Goal: Navigation & Orientation: Go to known website

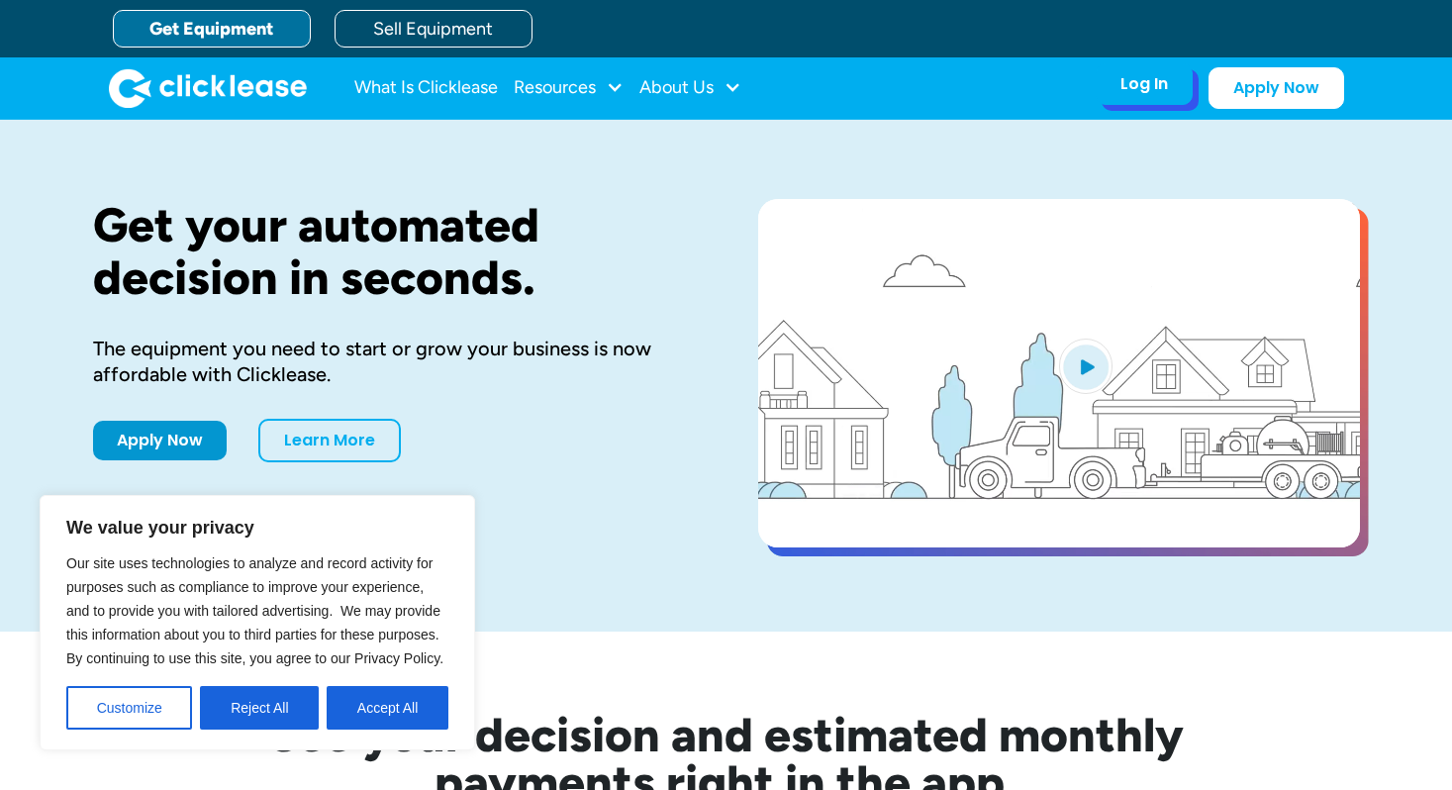
click at [1151, 89] on div "Log In" at bounding box center [1145, 84] width 48 height 20
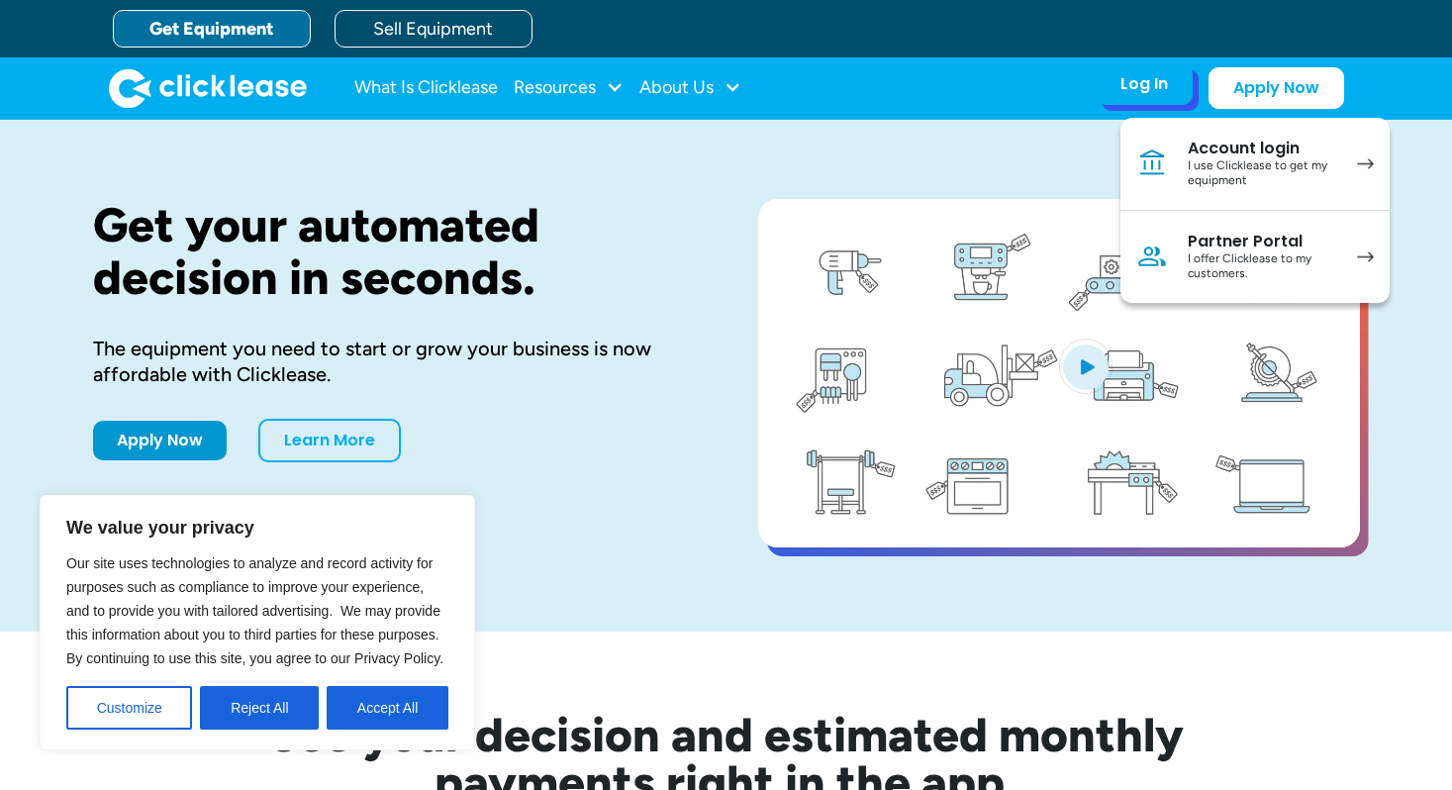
click at [1220, 152] on div "Account login" at bounding box center [1262, 149] width 149 height 20
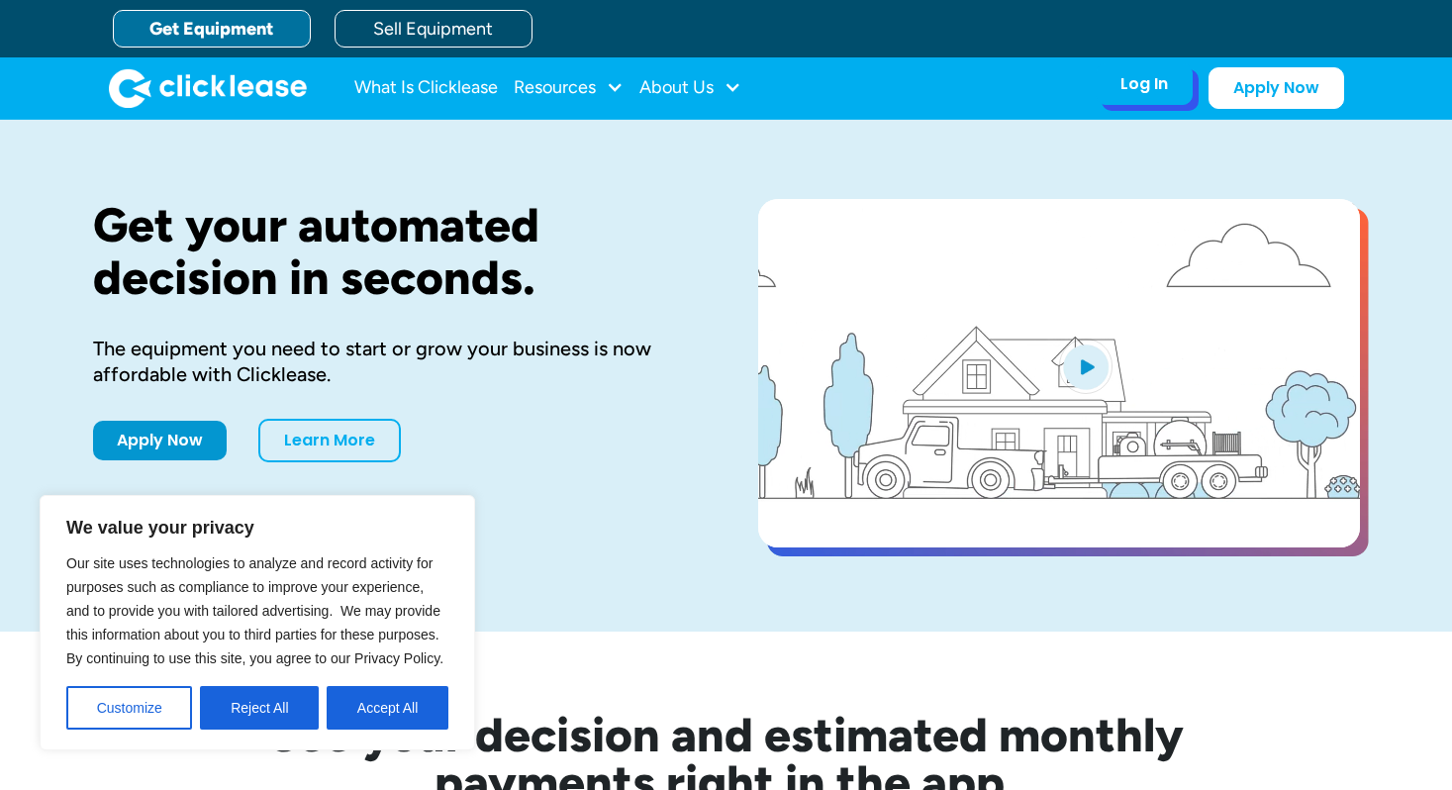
click at [1143, 87] on div "Log In" at bounding box center [1145, 84] width 48 height 20
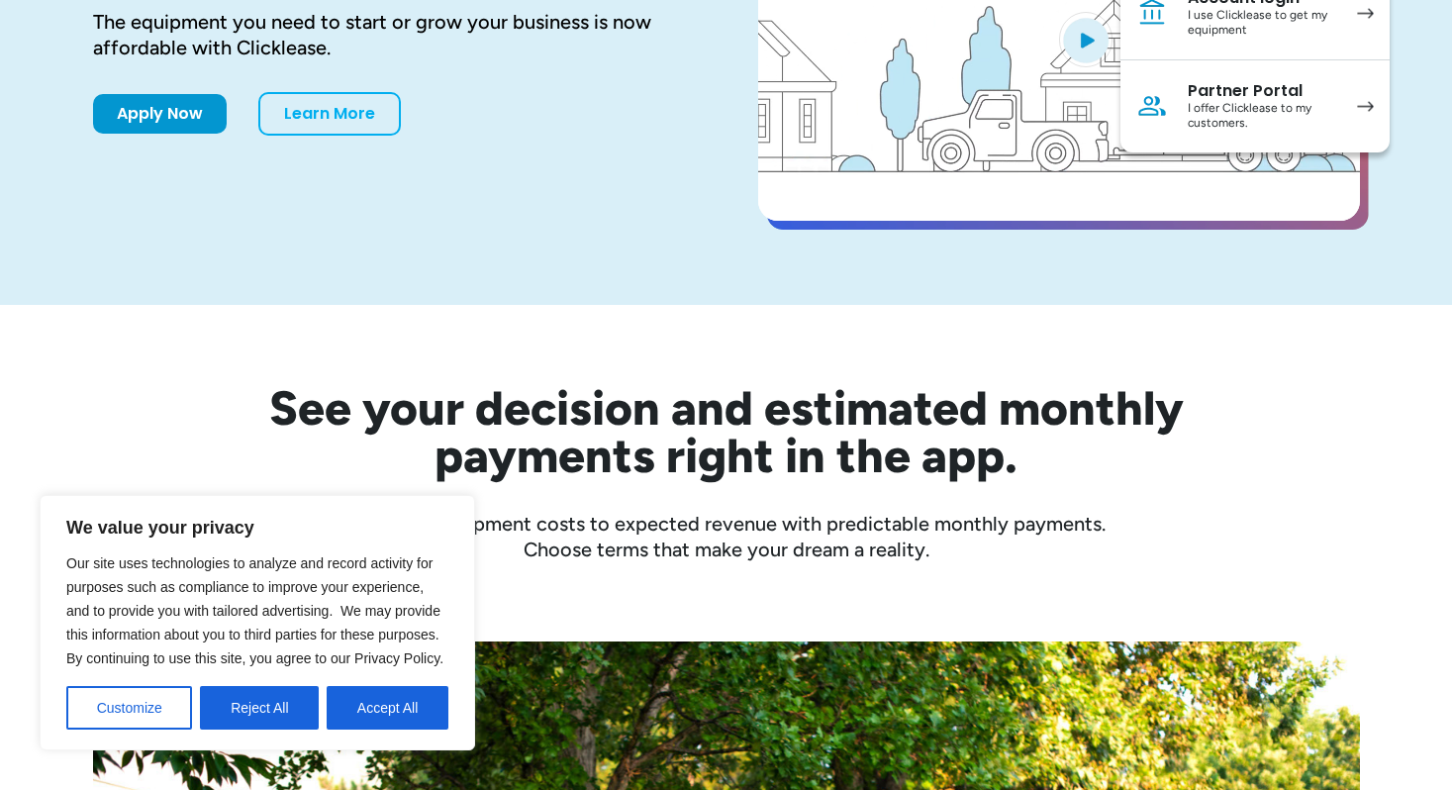
scroll to position [347, 0]
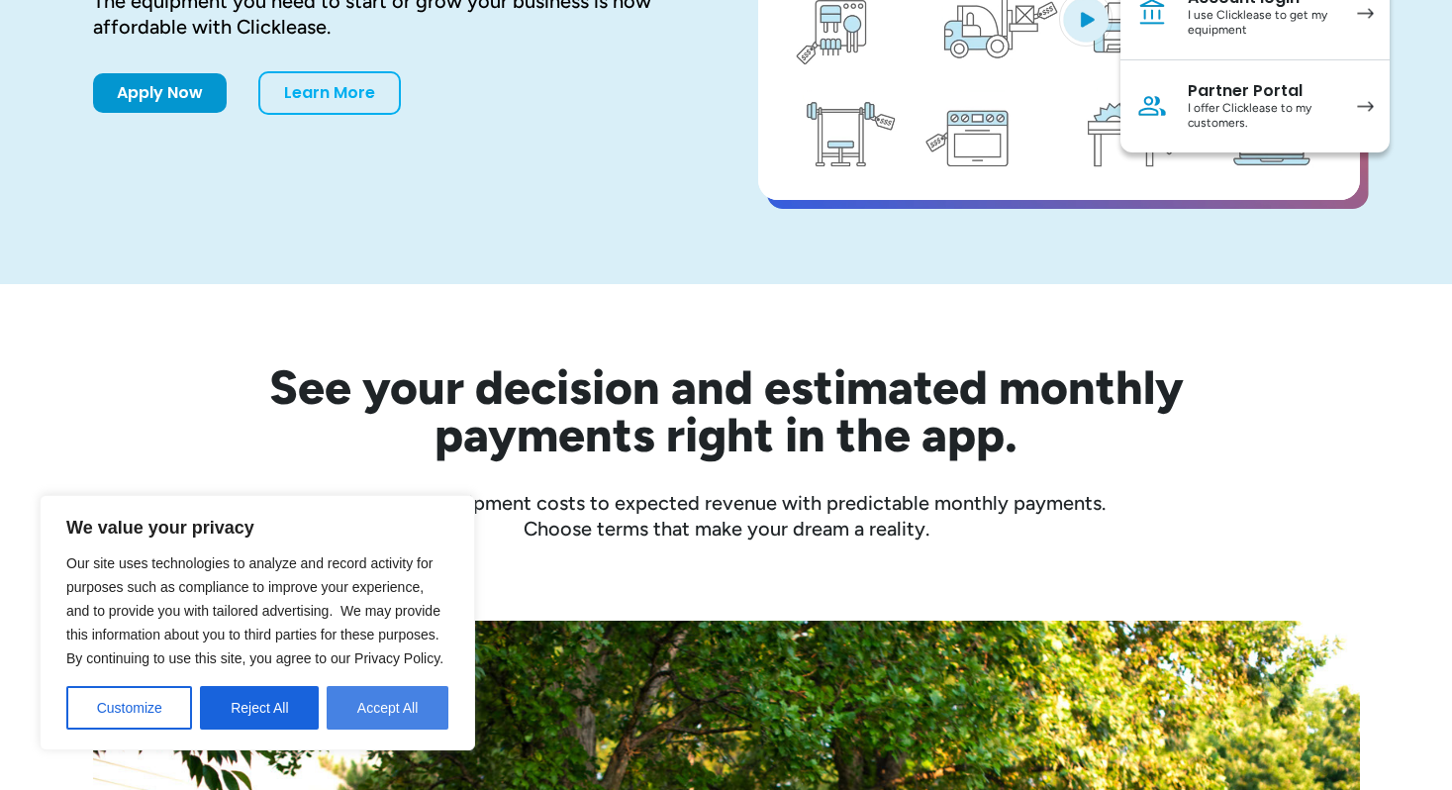
click at [384, 708] on button "Accept All" at bounding box center [388, 708] width 122 height 44
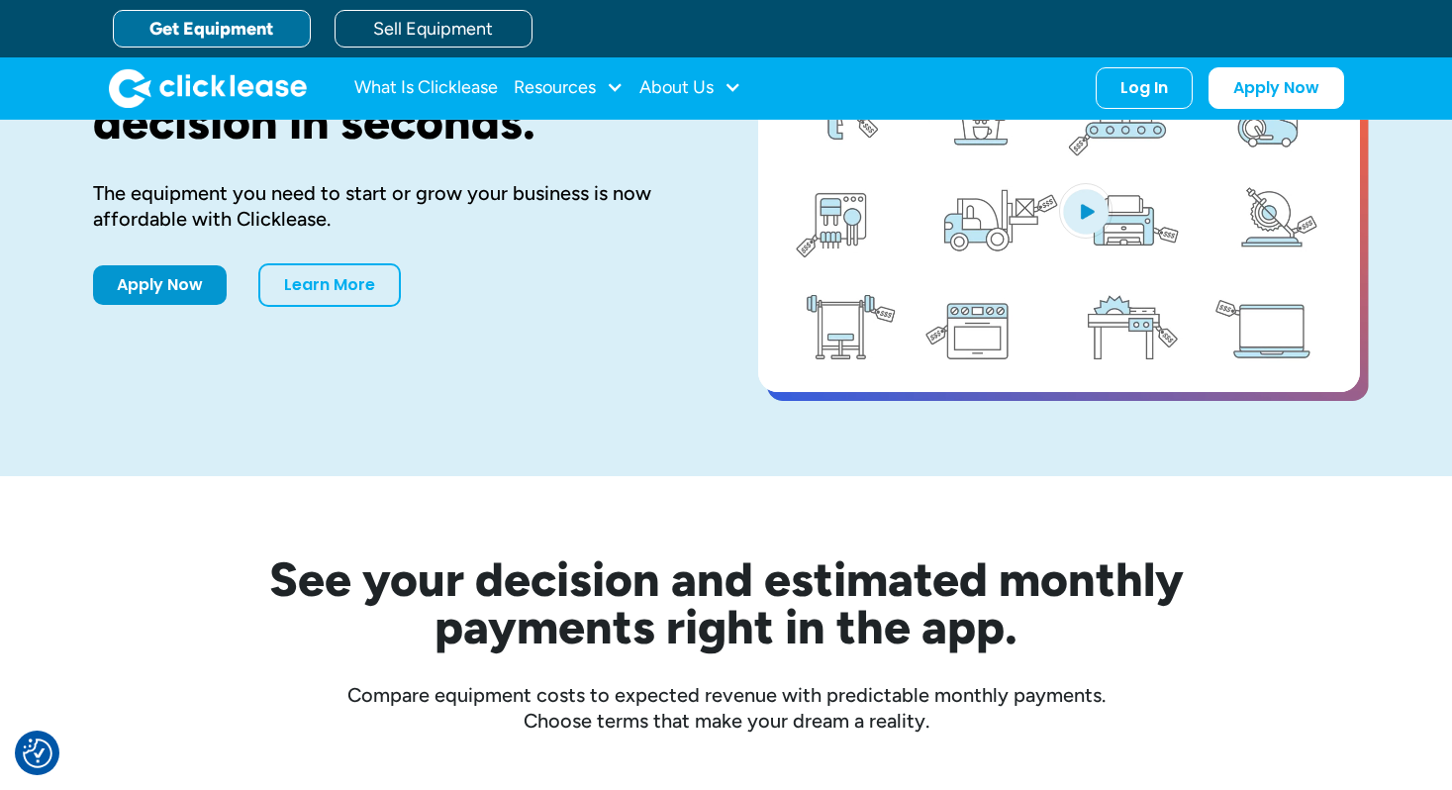
scroll to position [0, 0]
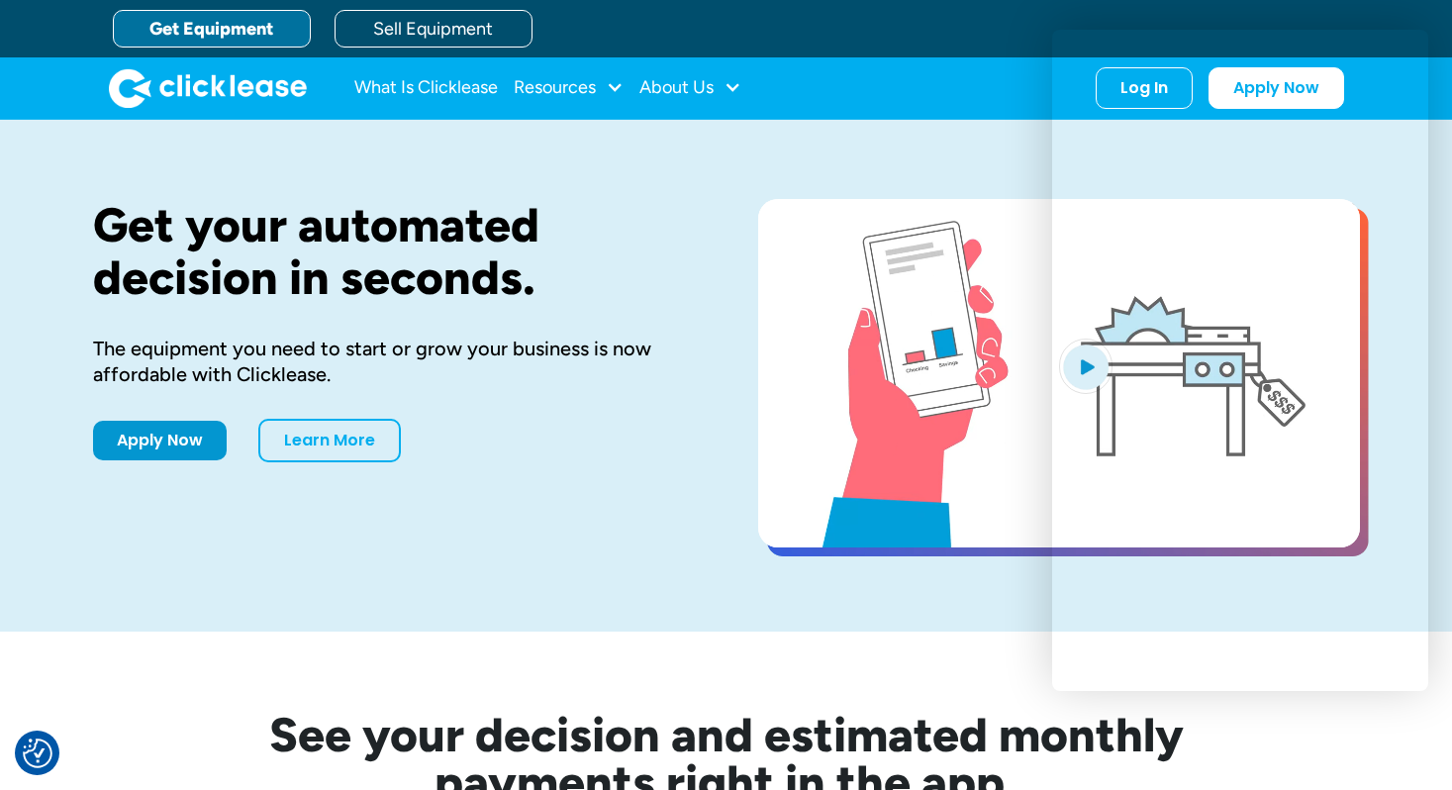
click at [745, 26] on div "Get Equipment Sell Equipment" at bounding box center [746, 28] width 1267 height 57
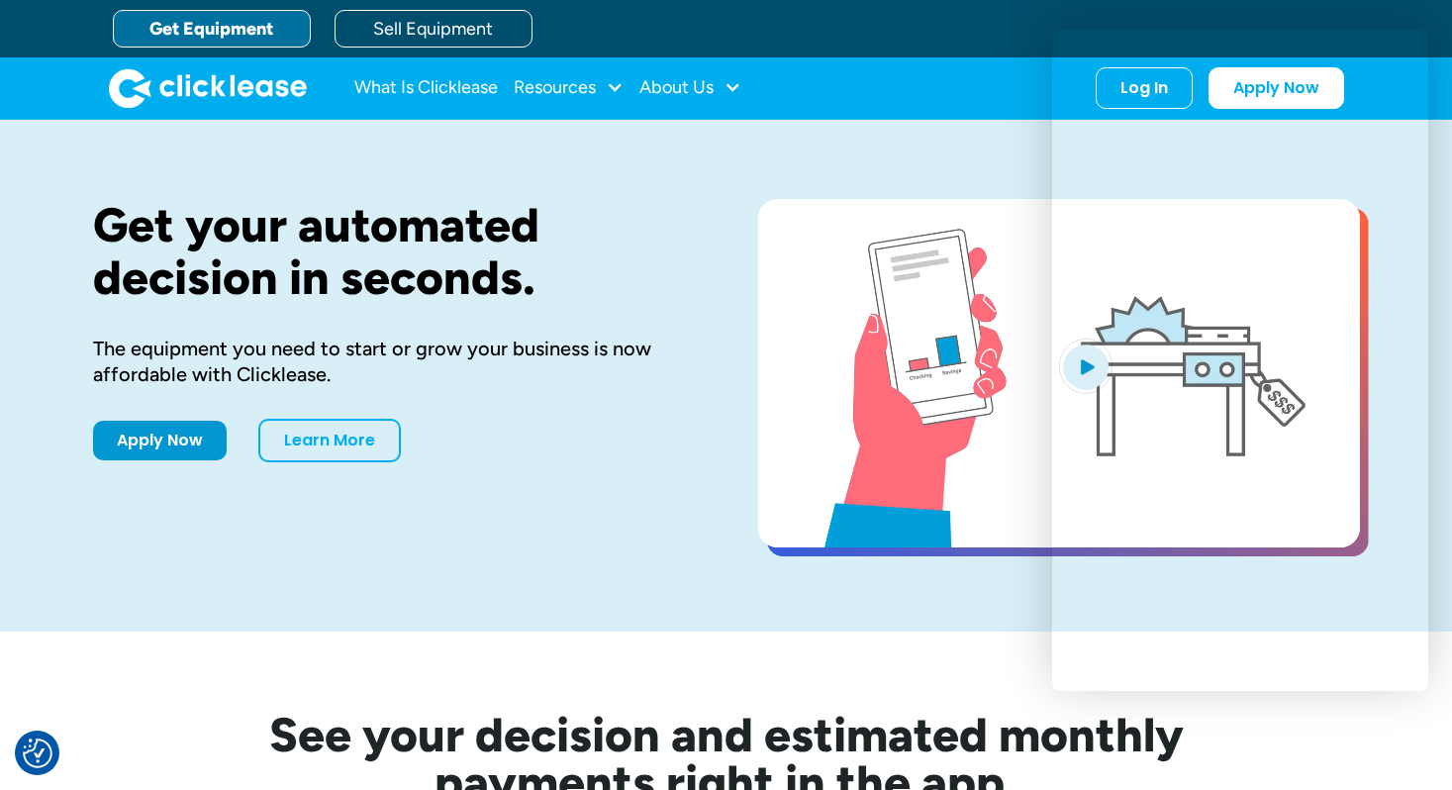
click at [667, 408] on div "Get your automated decision in seconds. The equipment you need to start or grow…" at bounding box center [394, 375] width 602 height 353
